Goal: Transaction & Acquisition: Subscribe to service/newsletter

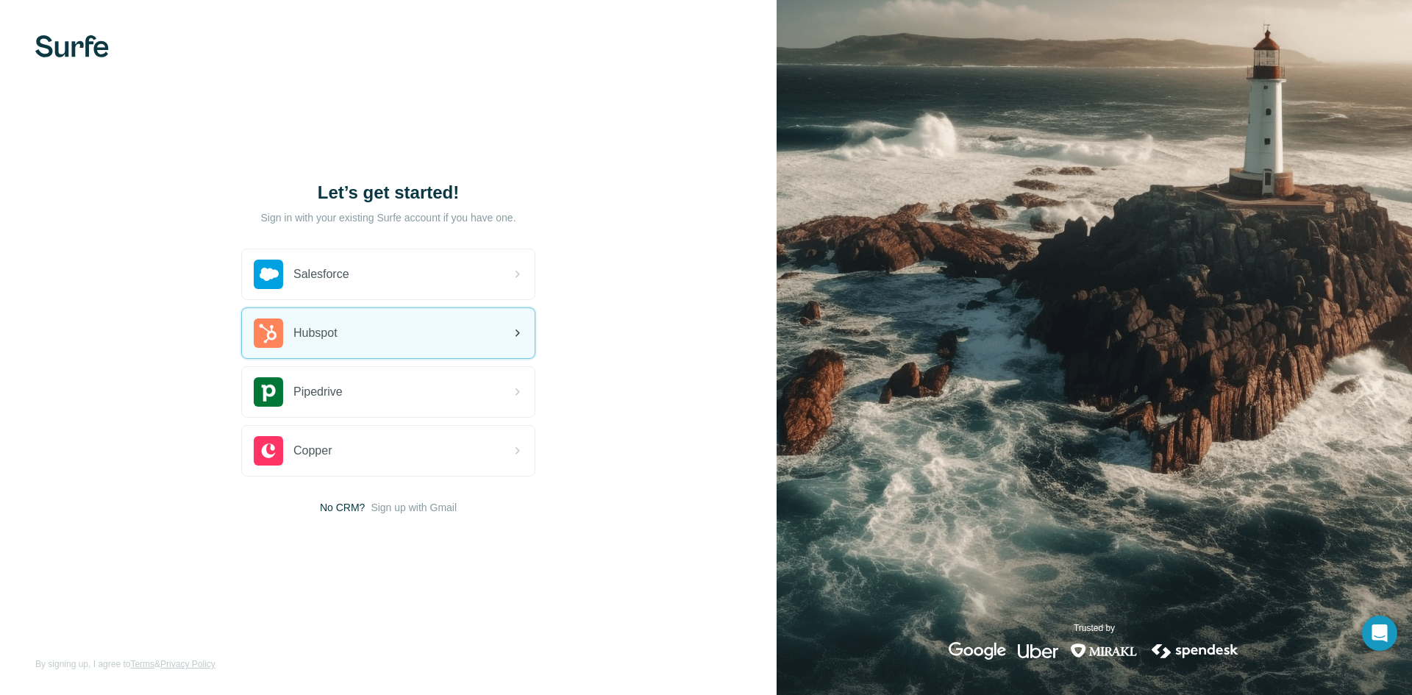
click at [405, 324] on div "Hubspot" at bounding box center [388, 333] width 293 height 50
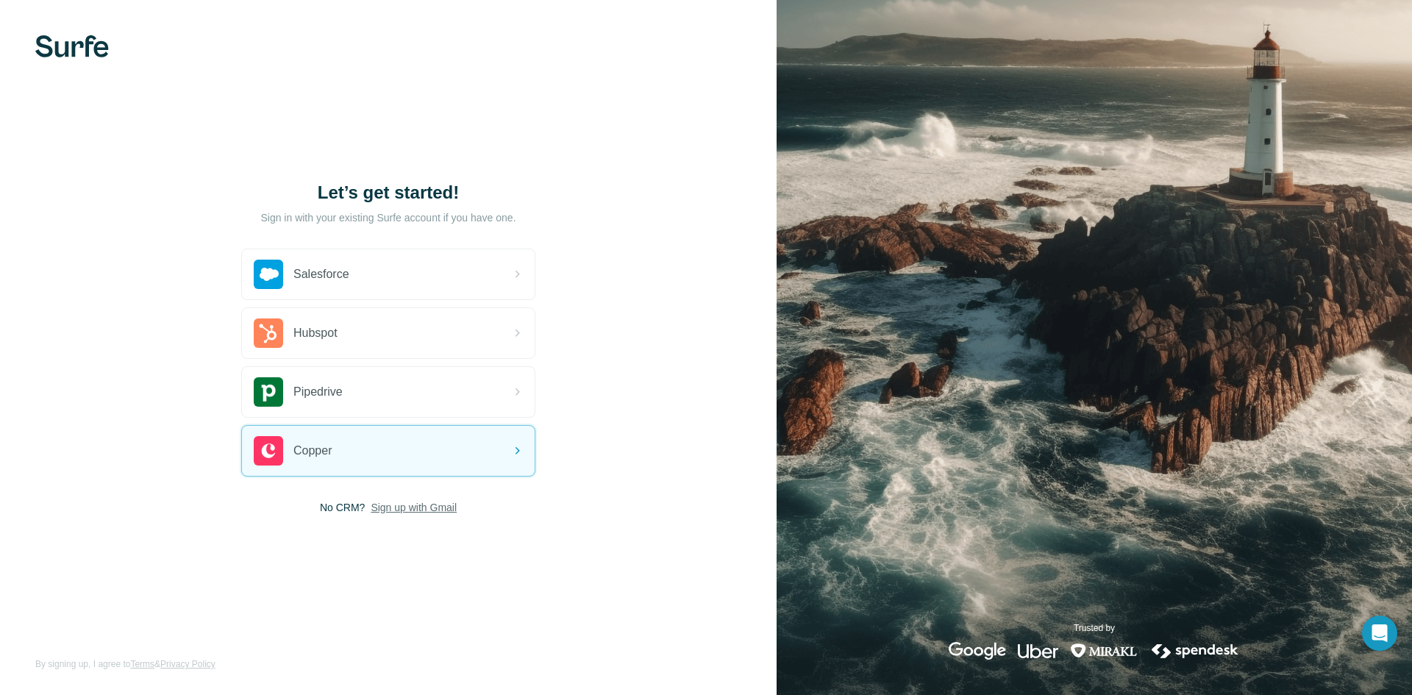
click at [432, 503] on span "Sign up with Gmail" at bounding box center [414, 507] width 86 height 15
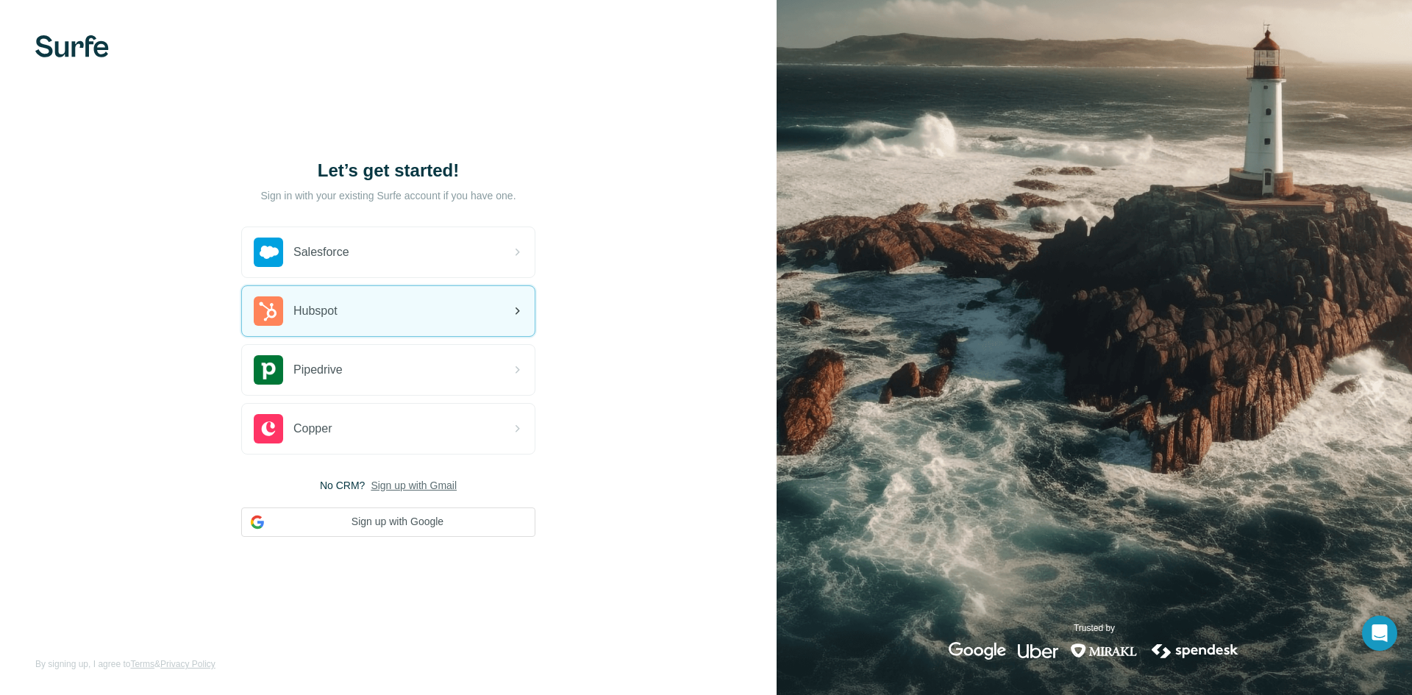
click at [417, 289] on div "Hubspot" at bounding box center [388, 311] width 293 height 50
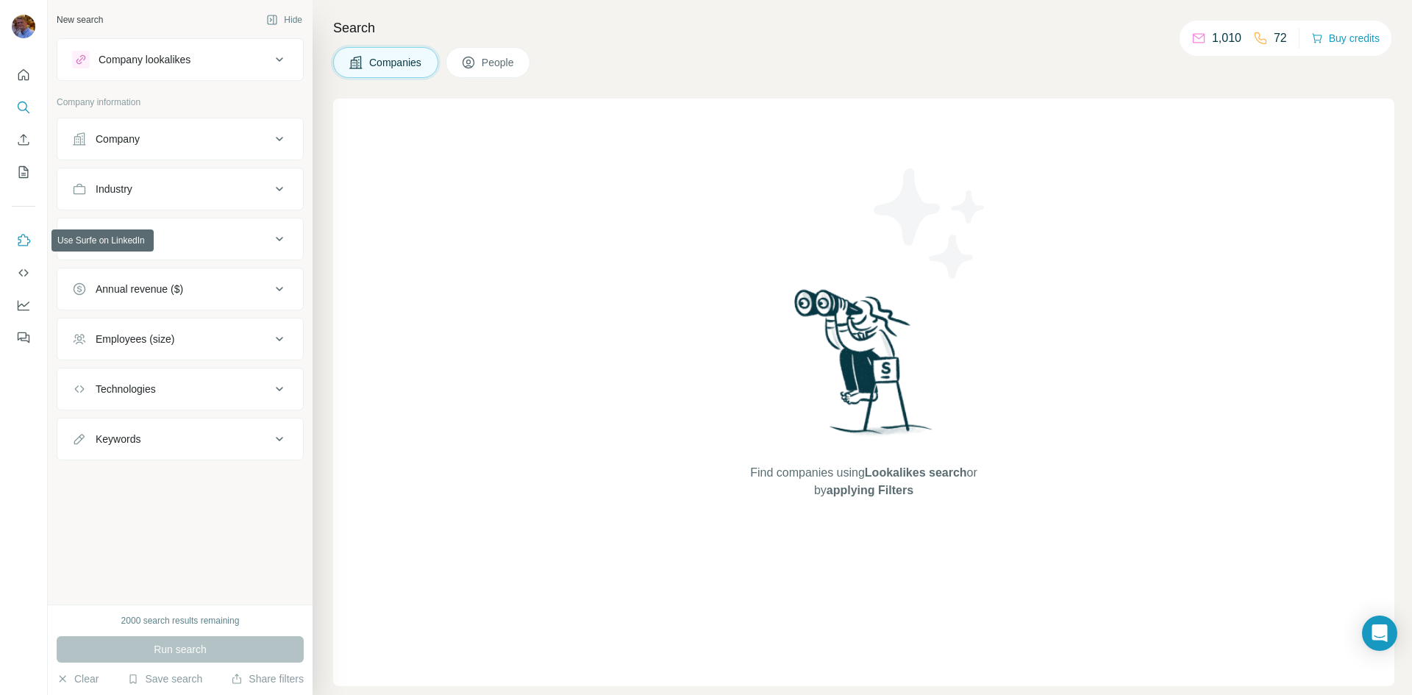
click at [13, 236] on button "Use Surfe on LinkedIn" at bounding box center [24, 240] width 24 height 26
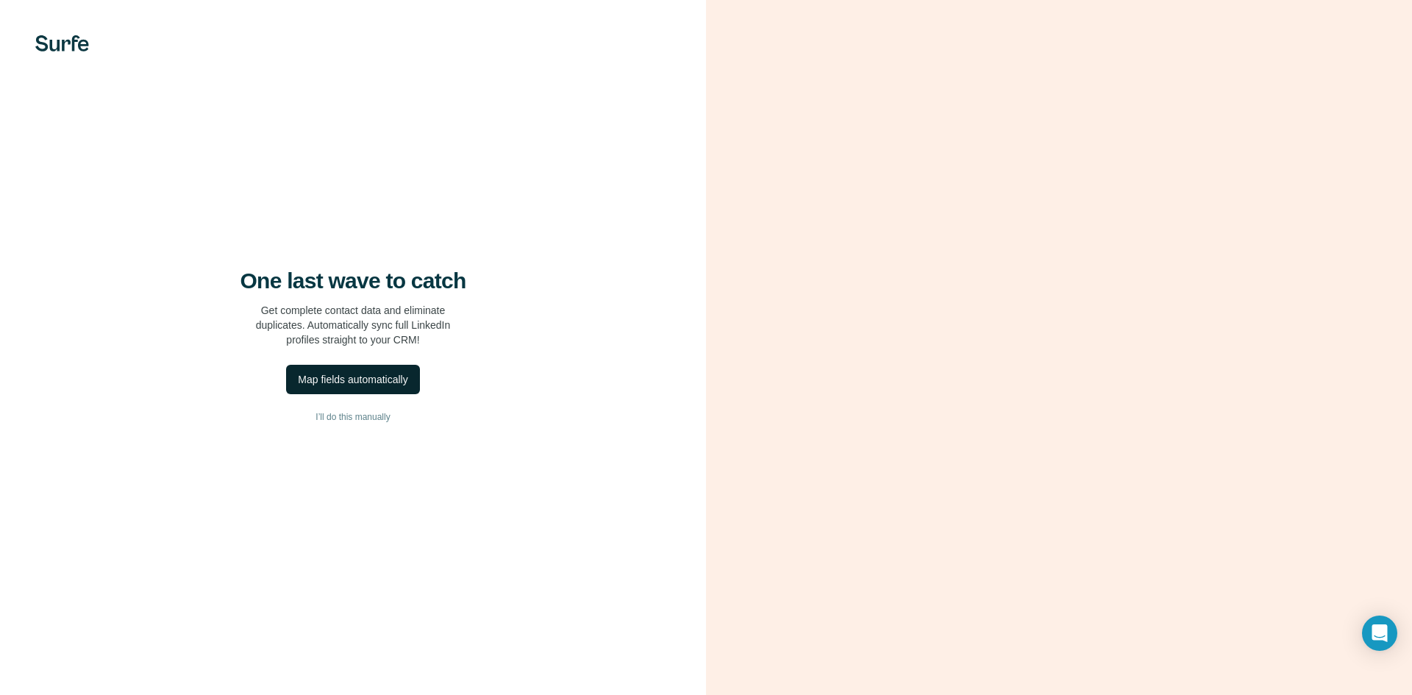
click at [355, 389] on button "Map fields automatically" at bounding box center [352, 379] width 133 height 29
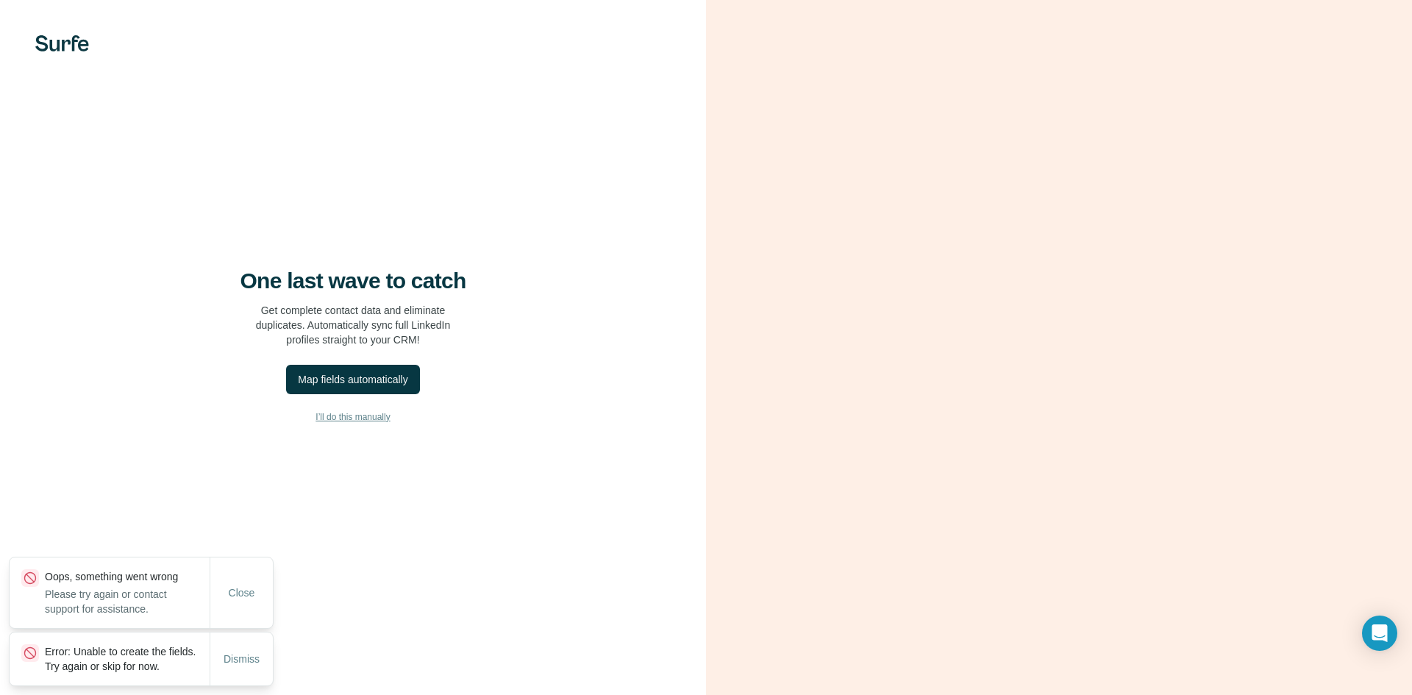
click at [380, 410] on button "I’ll do this manually" at bounding box center [352, 417] width 647 height 22
